Goal: Information Seeking & Learning: Learn about a topic

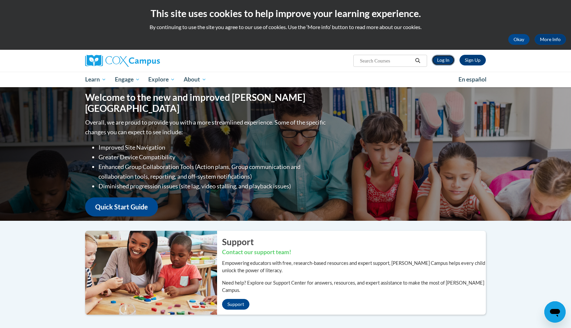
click at [440, 56] on link "Log In" at bounding box center [443, 60] width 23 height 11
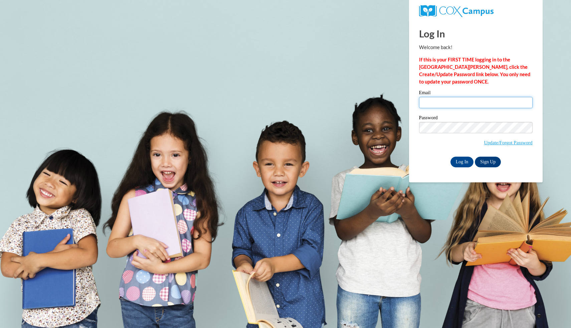
click at [444, 104] on input "Email" at bounding box center [476, 102] width 114 height 11
click at [436, 104] on input "Email" at bounding box center [476, 102] width 114 height 11
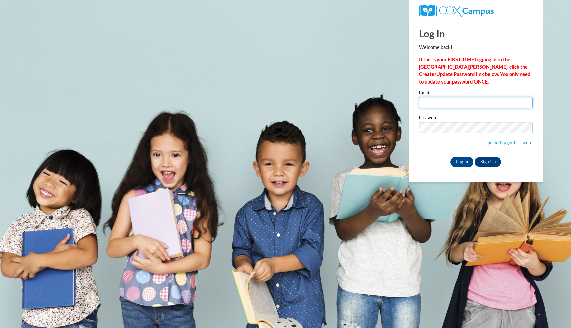
click at [436, 104] on input "Email" at bounding box center [476, 102] width 114 height 11
click at [458, 101] on input "Email" at bounding box center [476, 102] width 114 height 11
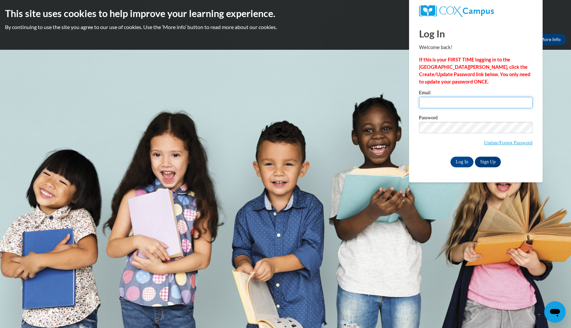
click at [481, 102] on input "Email" at bounding box center [476, 102] width 114 height 11
type input "hmzuni8651@ung.edu"
click at [468, 162] on input "Log In" at bounding box center [462, 162] width 23 height 11
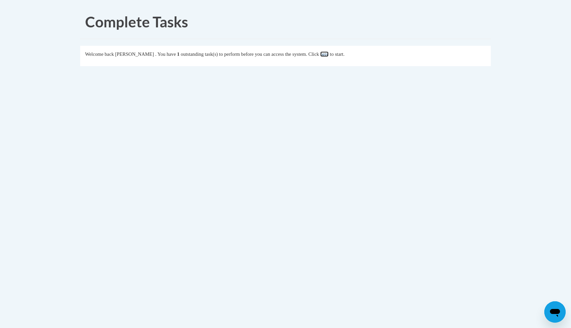
click at [329, 56] on link "here" at bounding box center [324, 53] width 8 height 5
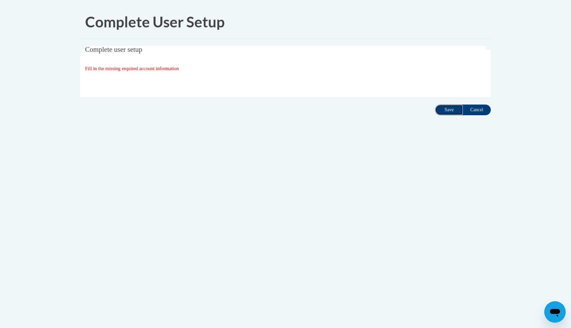
click at [440, 112] on input "Save" at bounding box center [449, 110] width 28 height 11
click at [441, 108] on input "Save" at bounding box center [449, 110] width 28 height 11
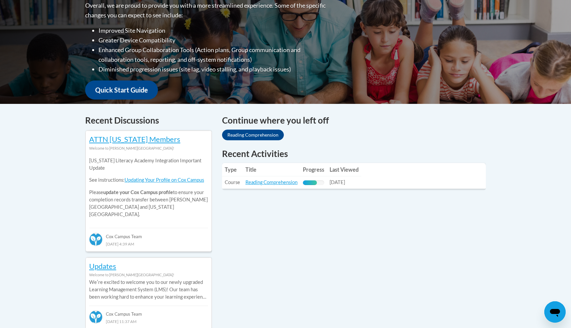
scroll to position [194, 0]
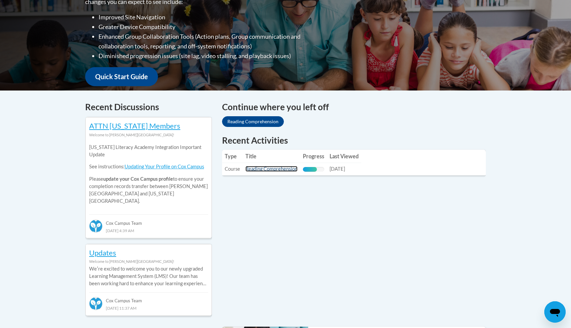
click link "Reading Comprehension"
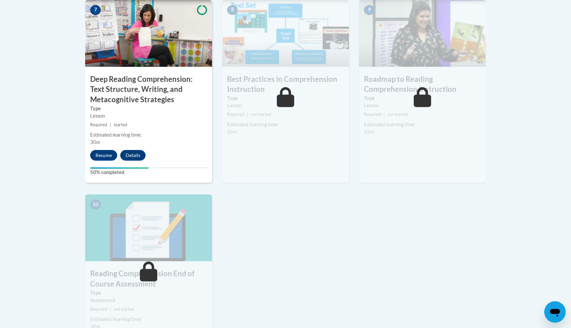
scroll to position [594, 0]
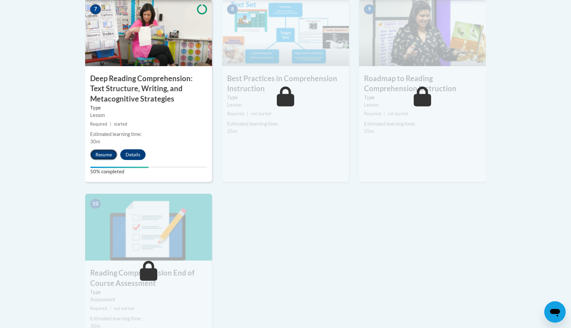
click at [105, 155] on button "Resume" at bounding box center [103, 154] width 27 height 11
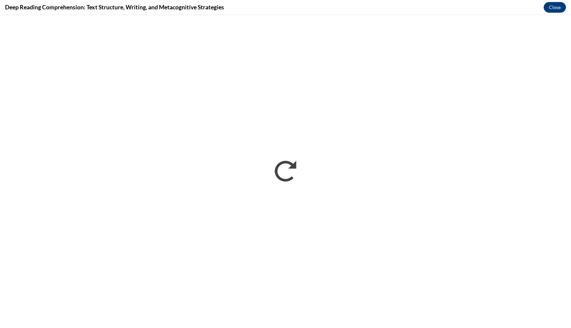
scroll to position [0, 0]
drag, startPoint x: 542, startPoint y: 0, endPoint x: 542, endPoint y: 15, distance: 14.7
click at [542, 13] on div "Deep Reading Comprehension: Text Structure, Writing, and Metacognitive Strategi…" at bounding box center [285, 7] width 571 height 15
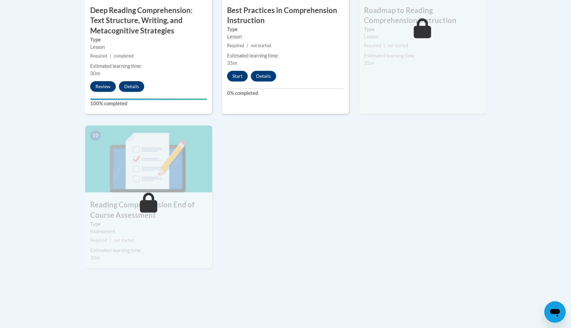
scroll to position [663, 0]
click at [237, 74] on button "Start" at bounding box center [237, 75] width 21 height 11
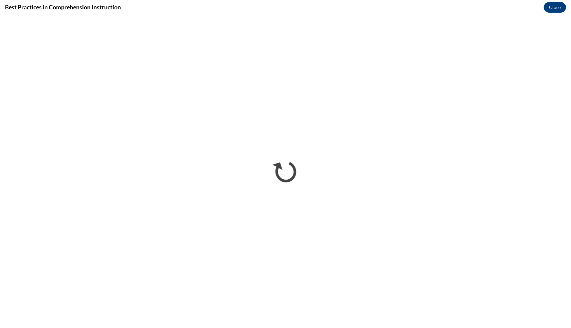
scroll to position [0, 0]
